Goal: Information Seeking & Learning: Learn about a topic

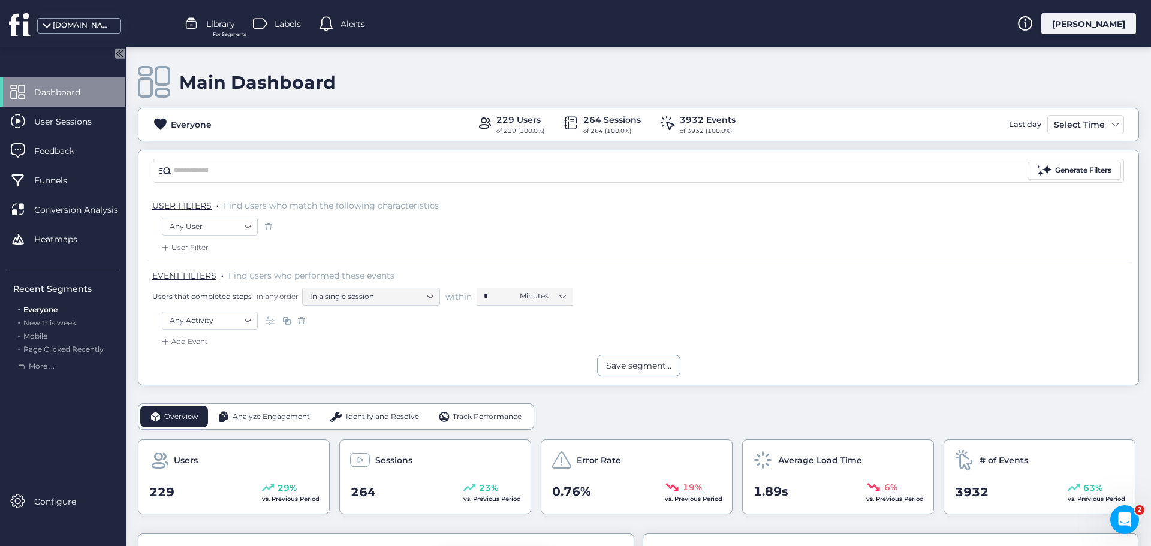
scroll to position [120, 0]
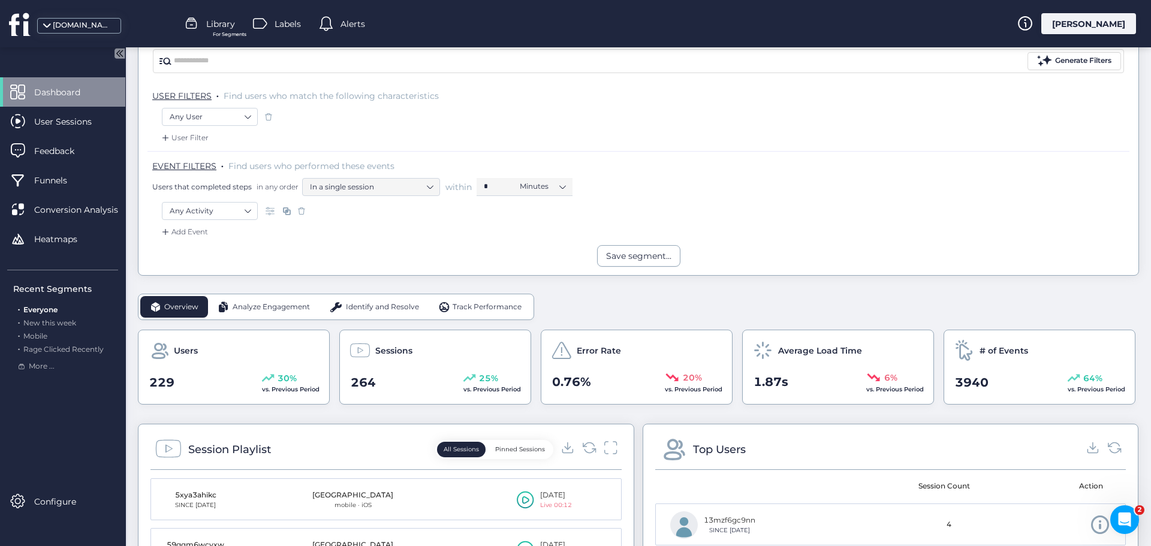
scroll to position [120, 0]
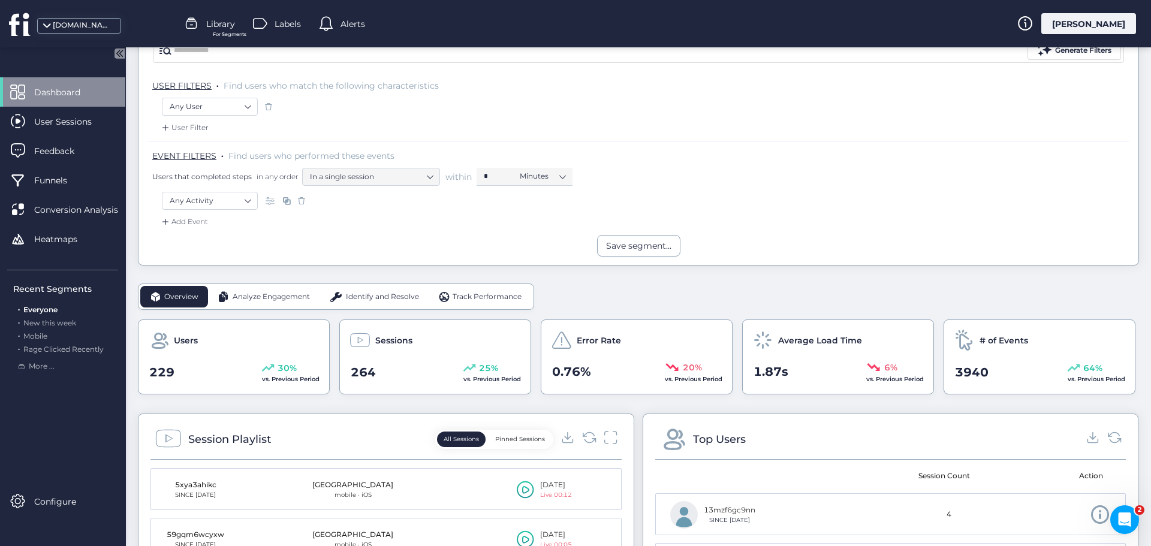
click at [272, 293] on span "Analyze Engagement" at bounding box center [271, 296] width 77 height 11
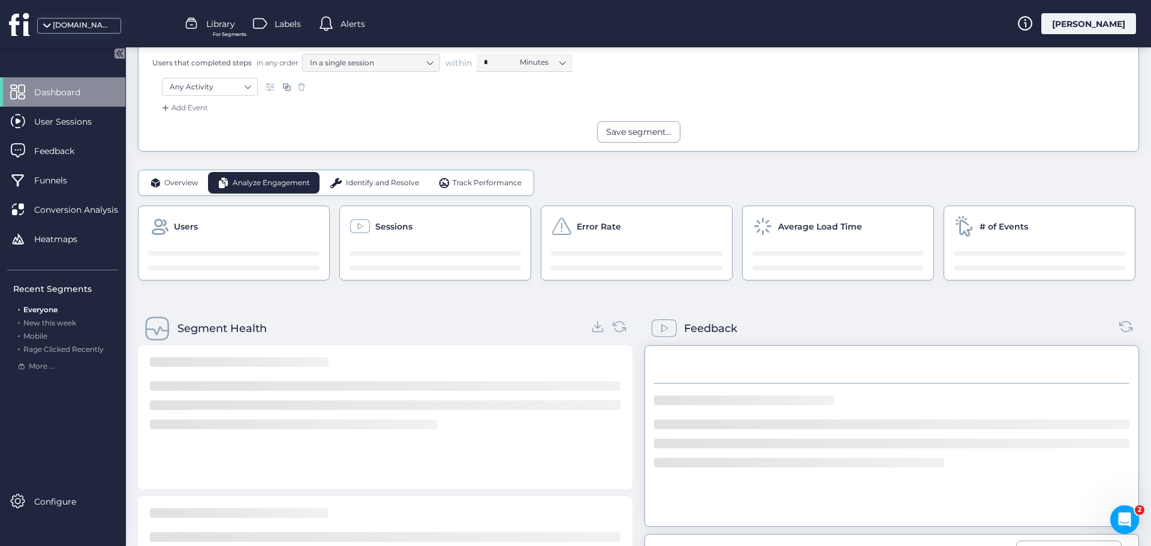
scroll to position [240, 0]
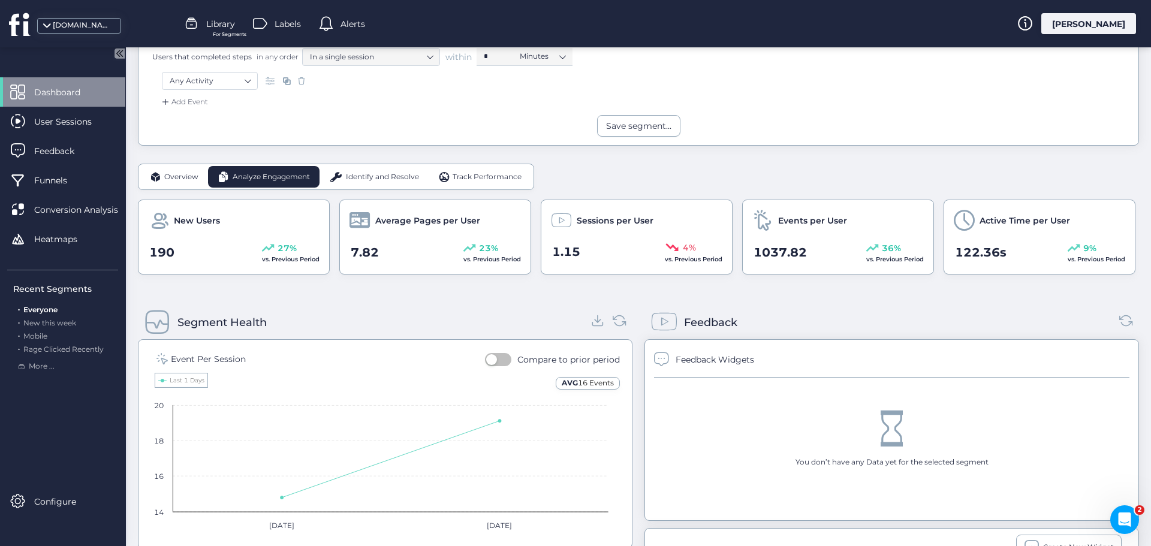
click at [377, 171] on span "Identify and Resolve" at bounding box center [382, 176] width 73 height 11
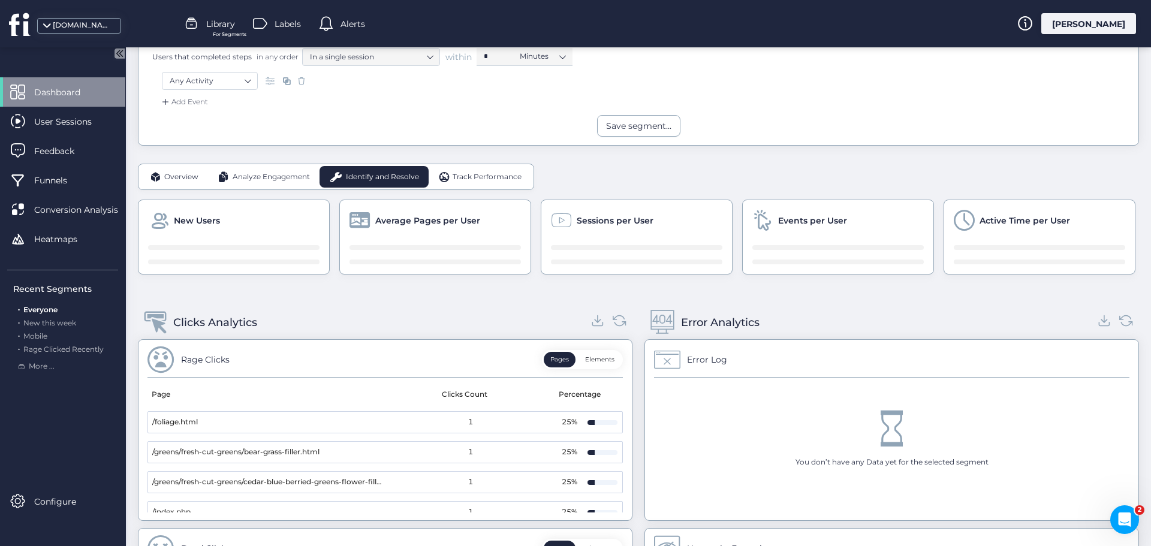
scroll to position [300, 0]
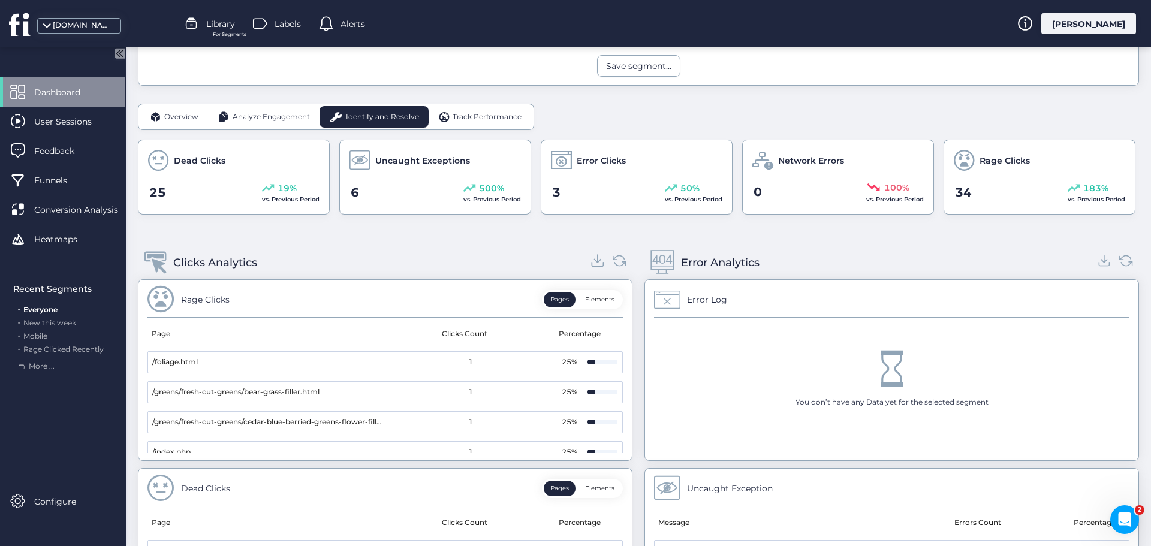
click at [590, 258] on icon at bounding box center [598, 260] width 16 height 16
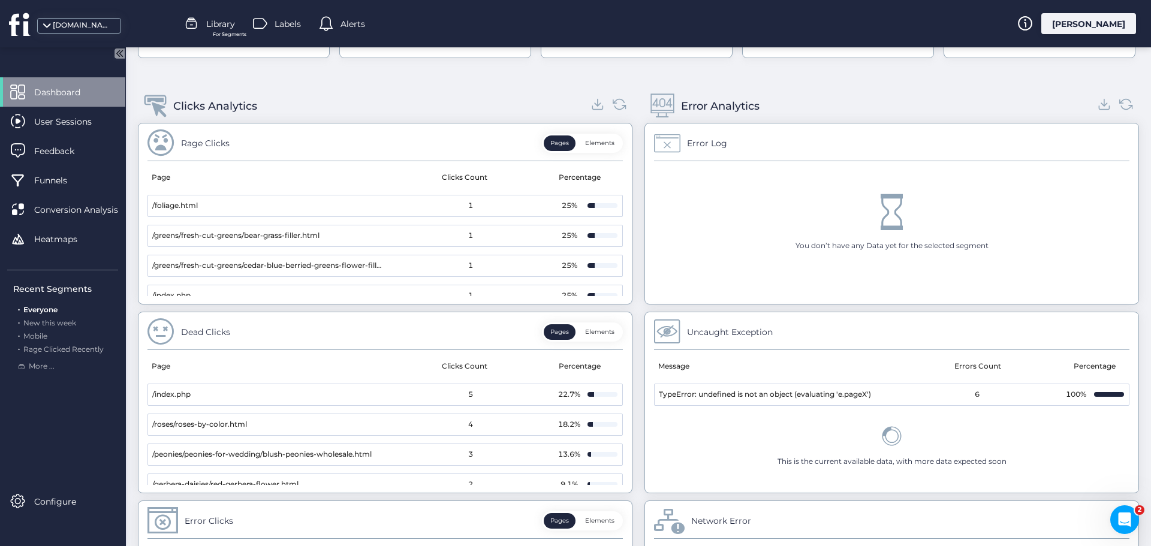
scroll to position [454, 0]
drag, startPoint x: 1093, startPoint y: 107, endPoint x: 1086, endPoint y: 119, distance: 13.8
click at [1097, 108] on icon at bounding box center [1104, 106] width 14 height 14
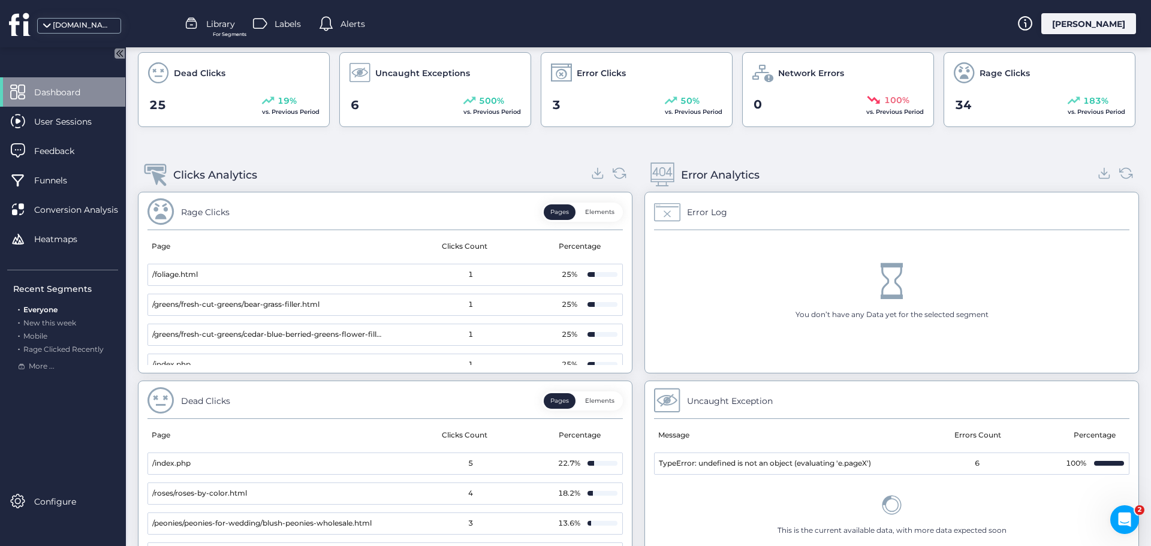
scroll to position [155, 0]
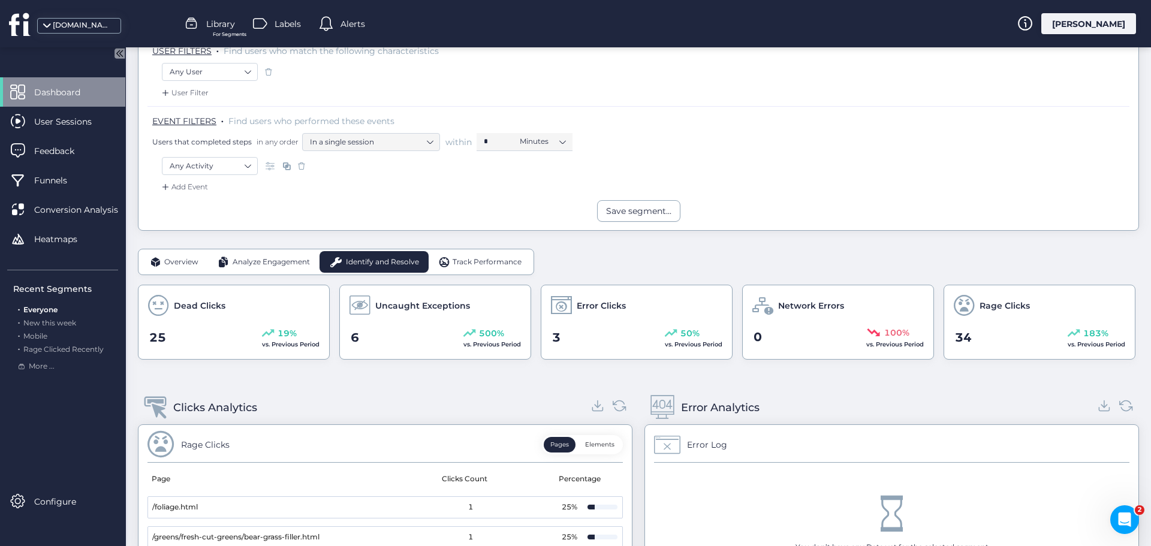
click at [495, 255] on div "Track Performance" at bounding box center [480, 262] width 103 height 22
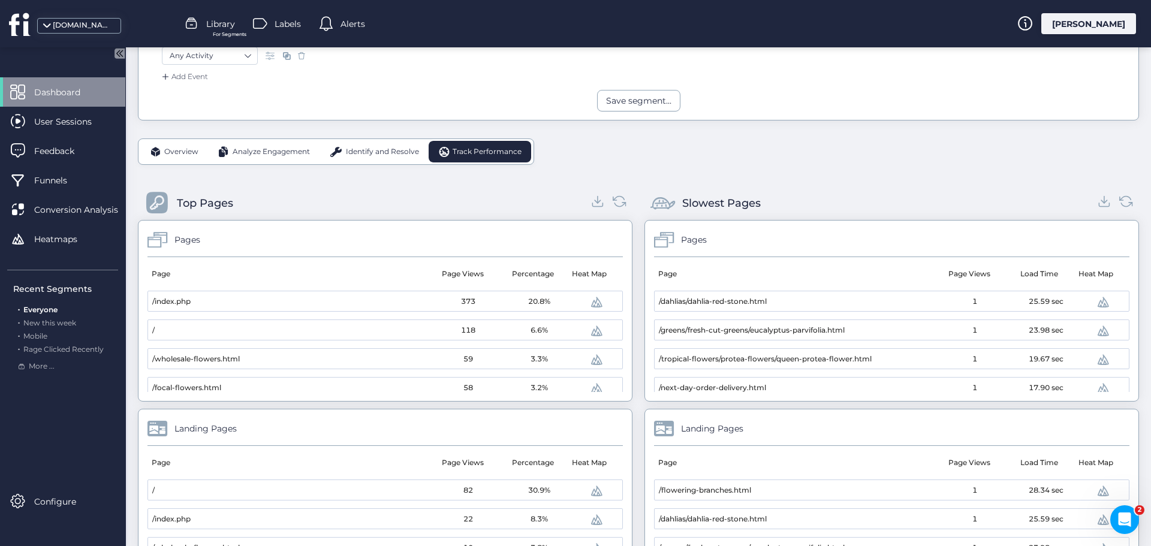
scroll to position [335, 0]
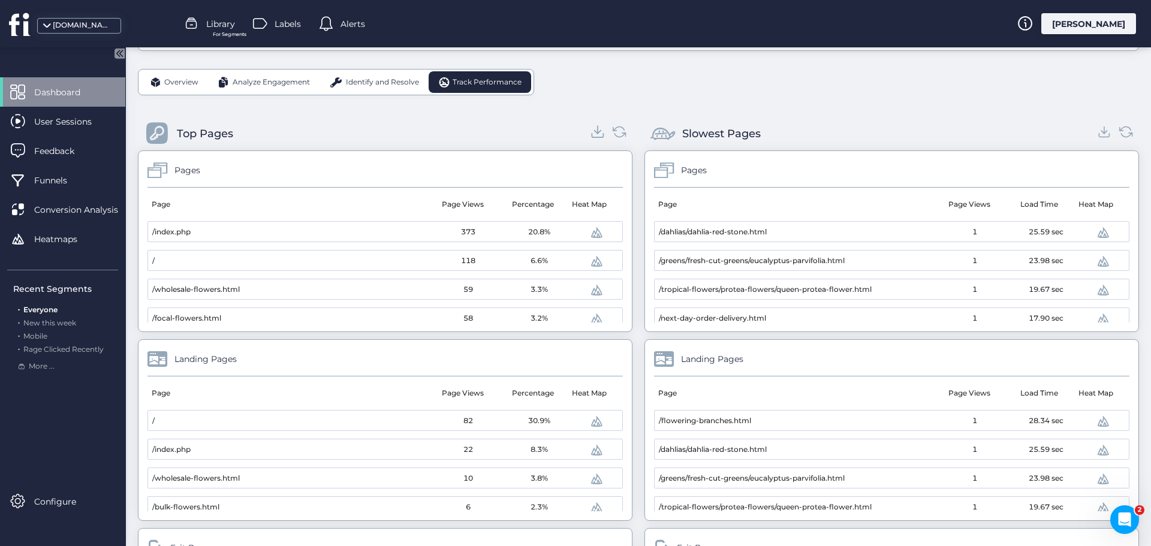
click at [598, 131] on icon at bounding box center [598, 130] width 0 height 8
